Goal: Task Accomplishment & Management: Manage account settings

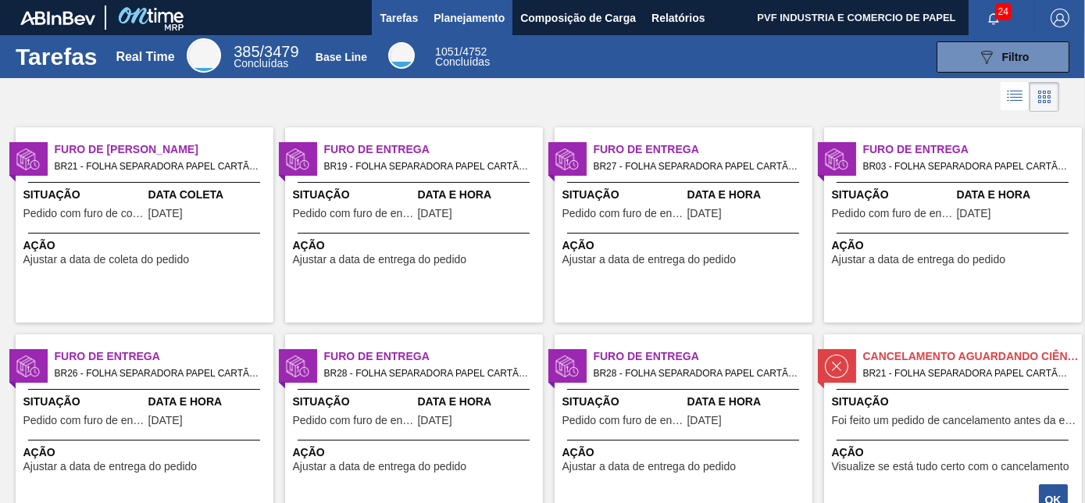
click at [456, 16] on span "Planejamento" at bounding box center [468, 18] width 71 height 19
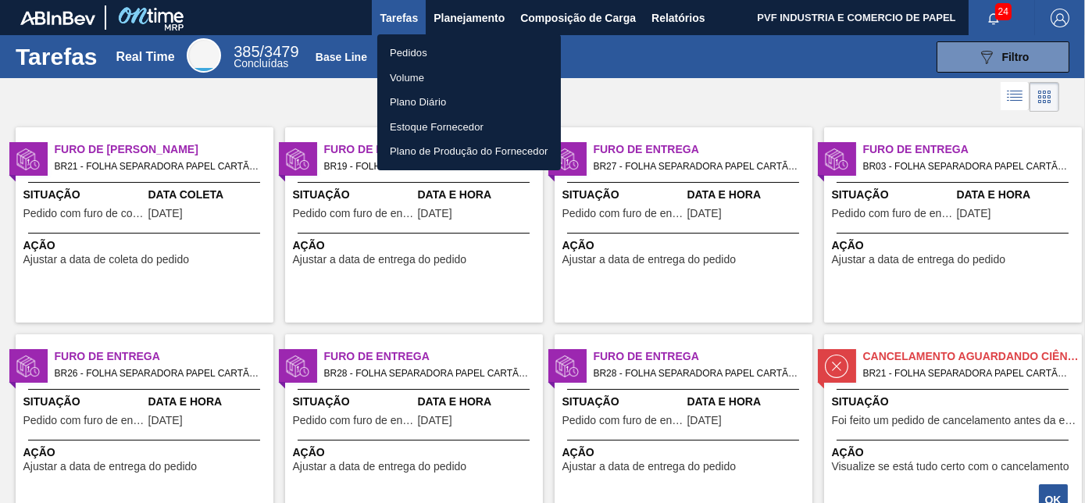
click at [410, 43] on li "Pedidos" at bounding box center [468, 53] width 183 height 25
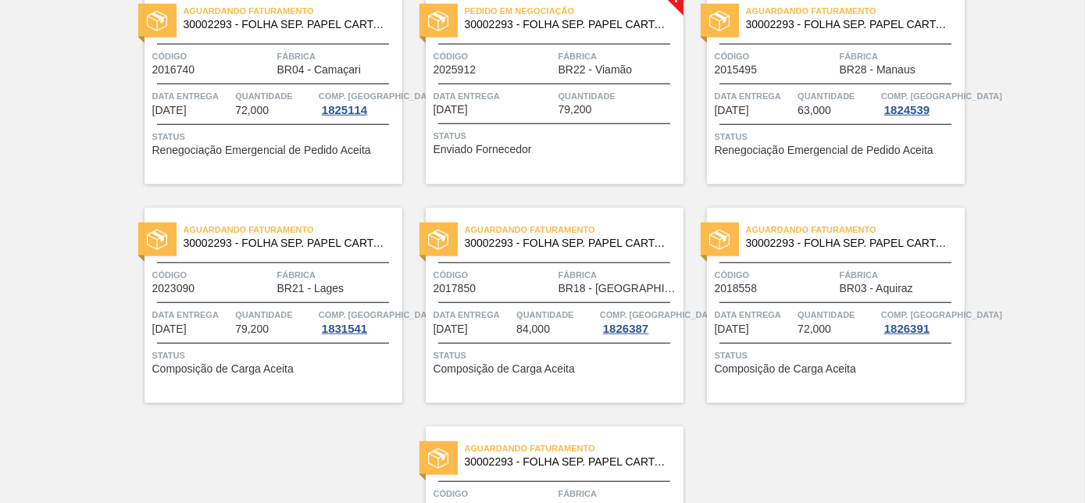
scroll to position [3032, 0]
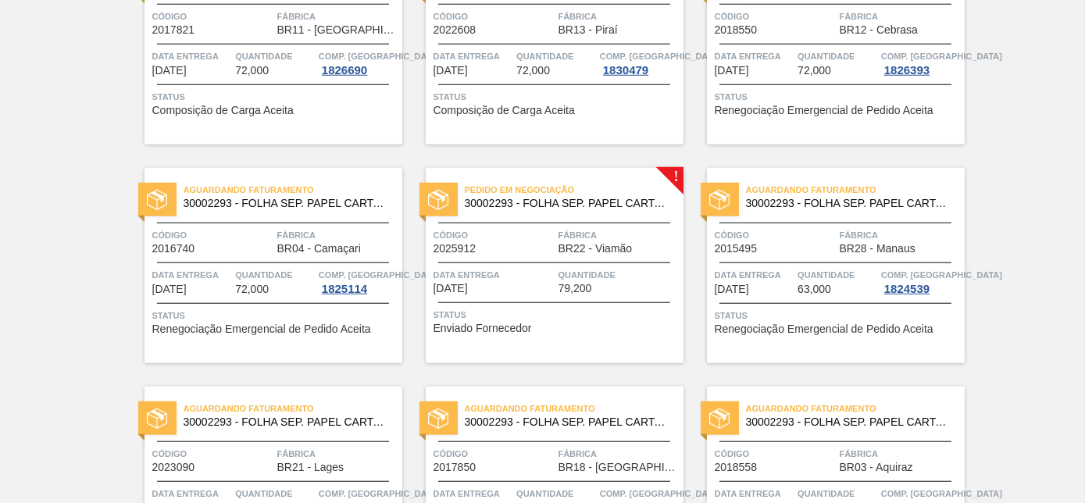
click at [608, 237] on span "Fábrica" at bounding box center [618, 235] width 121 height 16
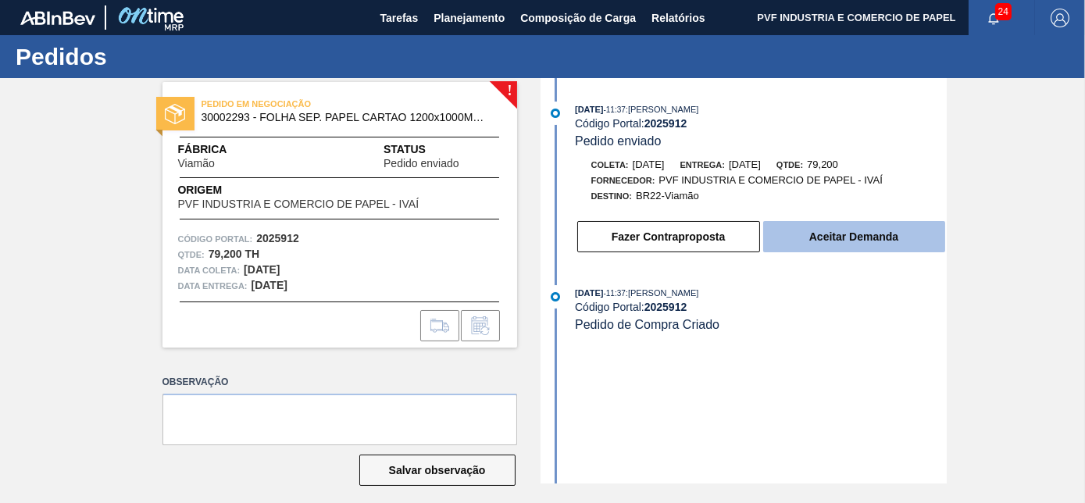
click at [840, 246] on button "Aceitar Demanda" at bounding box center [854, 236] width 182 height 31
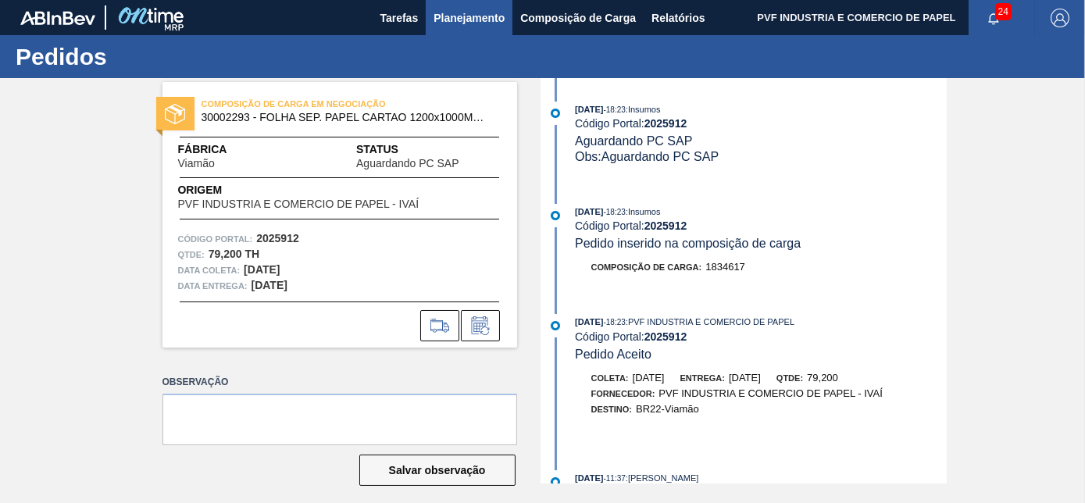
click at [459, 16] on span "Planejamento" at bounding box center [468, 18] width 71 height 19
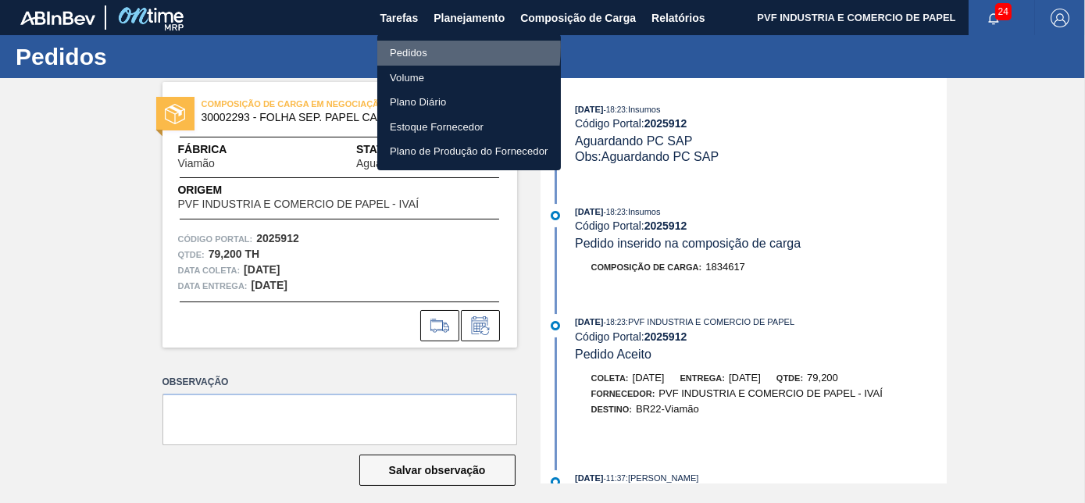
click at [413, 47] on li "Pedidos" at bounding box center [468, 53] width 183 height 25
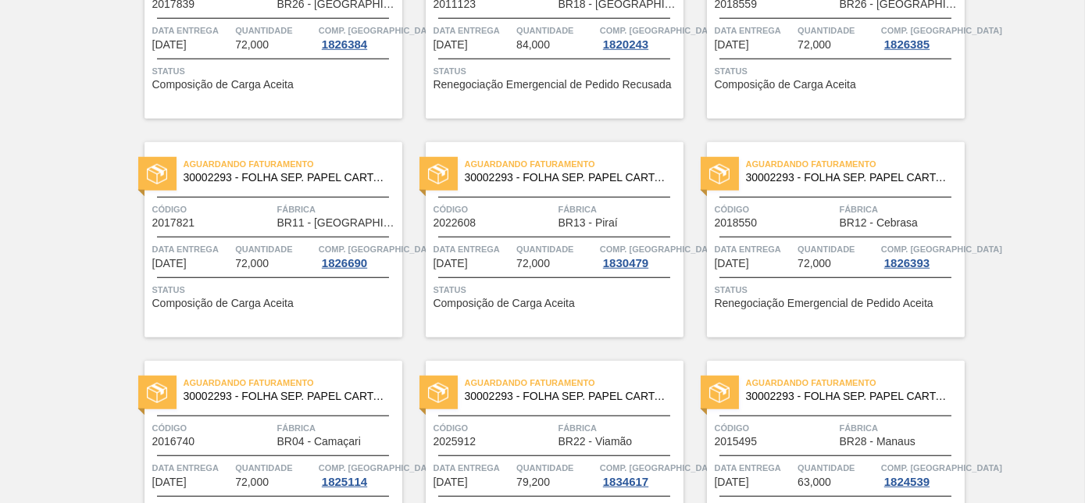
scroll to position [3052, 0]
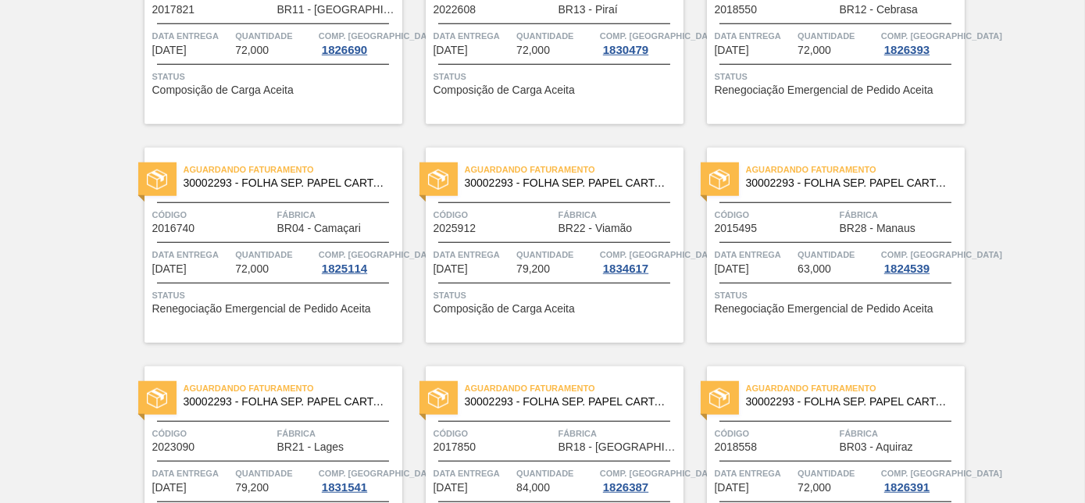
click at [603, 172] on span "Aguardando Faturamento" at bounding box center [574, 170] width 219 height 16
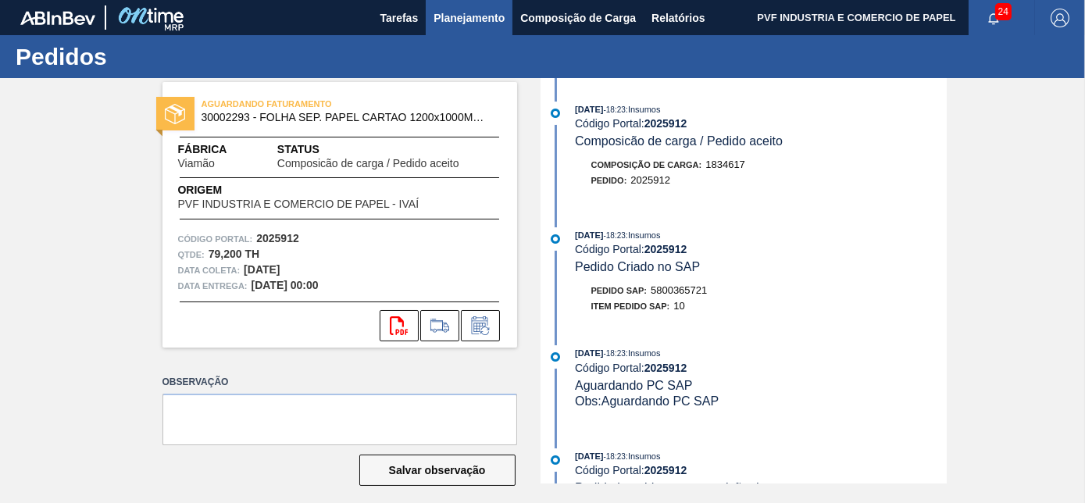
click at [474, 17] on span "Planejamento" at bounding box center [468, 18] width 71 height 19
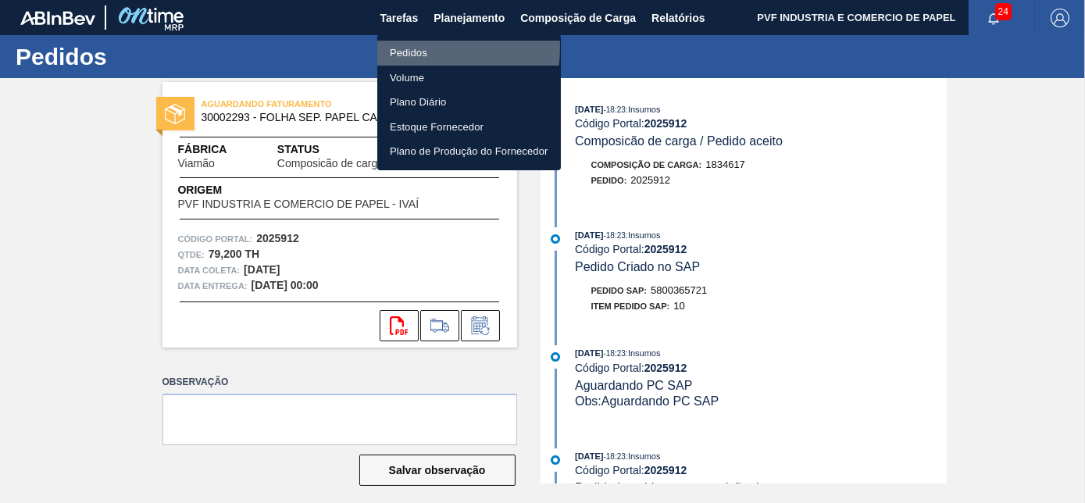
click at [387, 47] on li "Pedidos" at bounding box center [468, 53] width 183 height 25
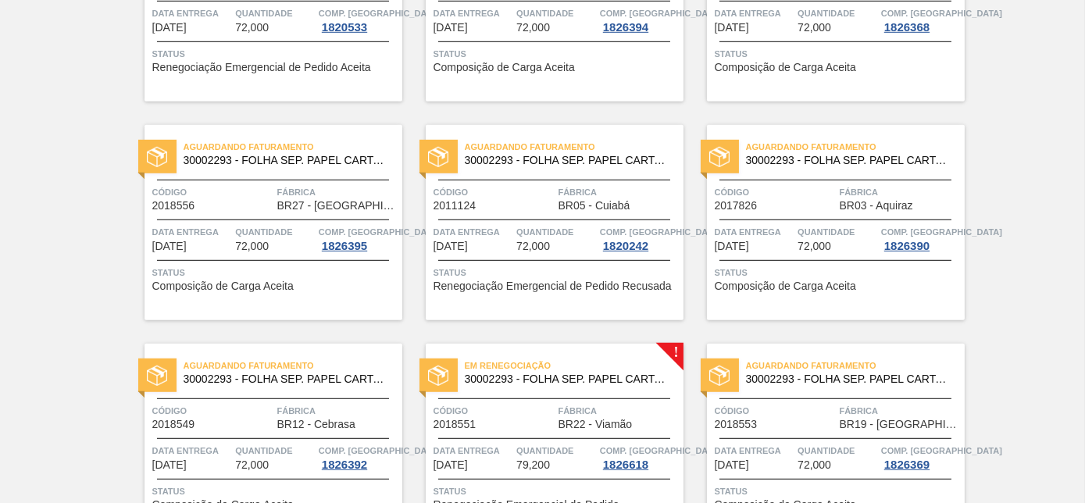
scroll to position [2413, 0]
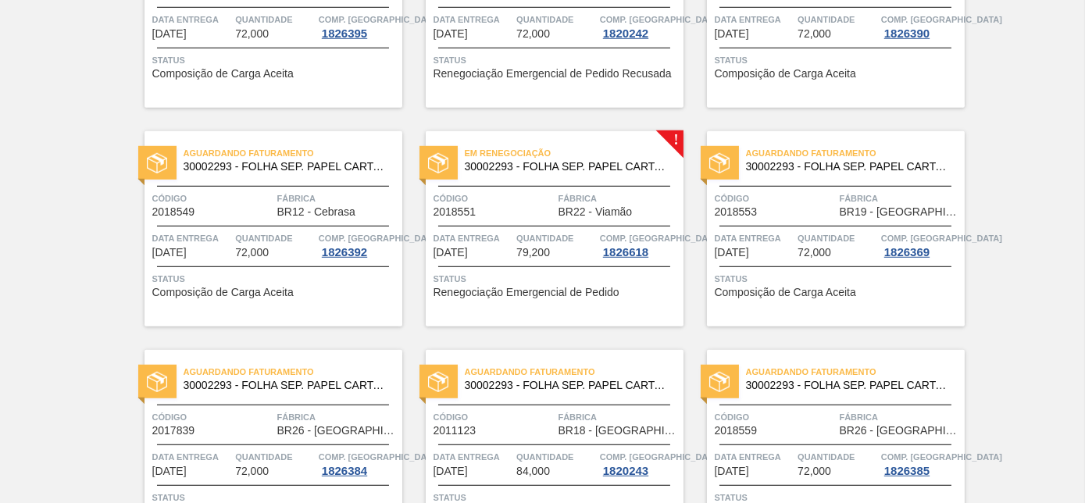
click at [581, 180] on div "Em renegociação 30002293 - FOLHA SEP. PAPEL CARTAO 1200x1000M 350g Código 20185…" at bounding box center [555, 228] width 258 height 195
